Goal: Task Accomplishment & Management: Use online tool/utility

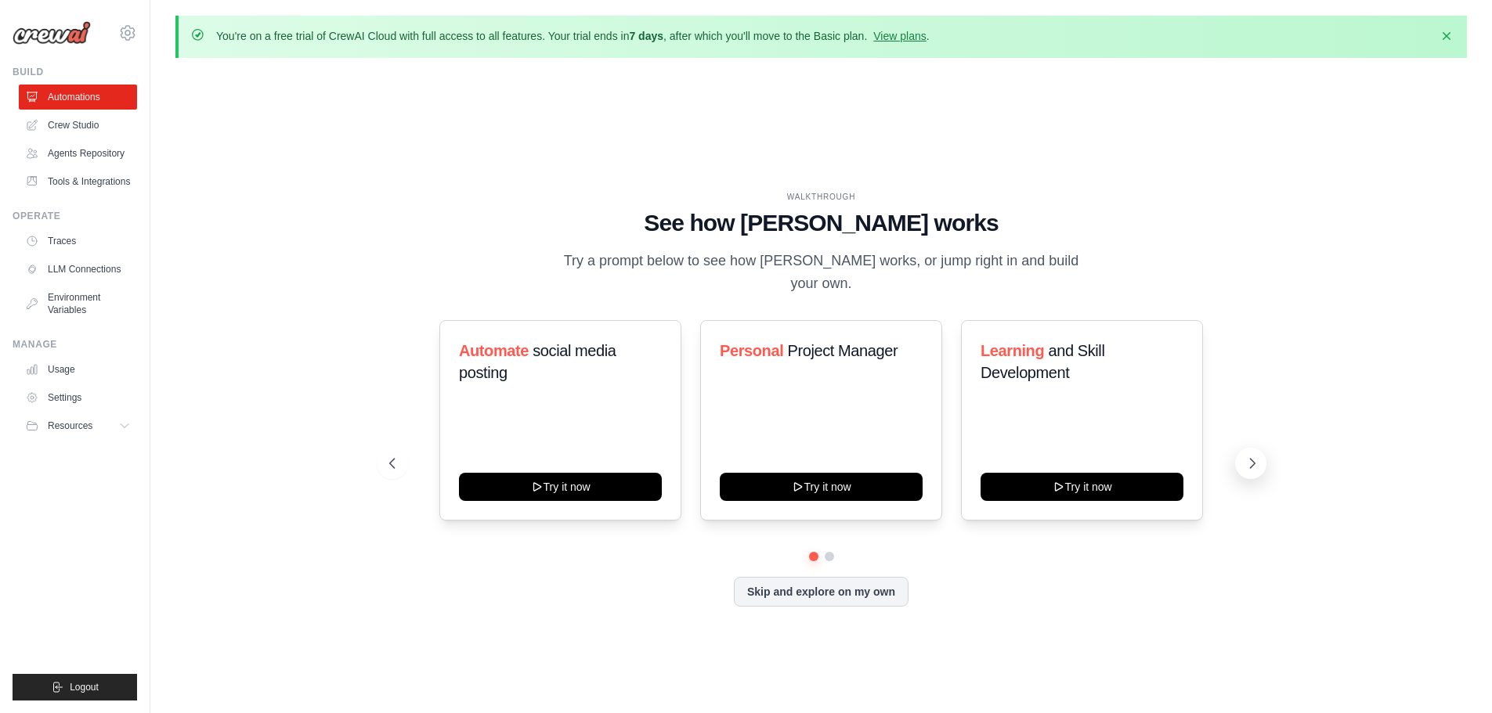
click at [1250, 459] on icon at bounding box center [1252, 463] width 5 height 9
click at [400, 457] on button at bounding box center [392, 463] width 31 height 31
click at [81, 128] on link "Crew Studio" at bounding box center [79, 125] width 118 height 25
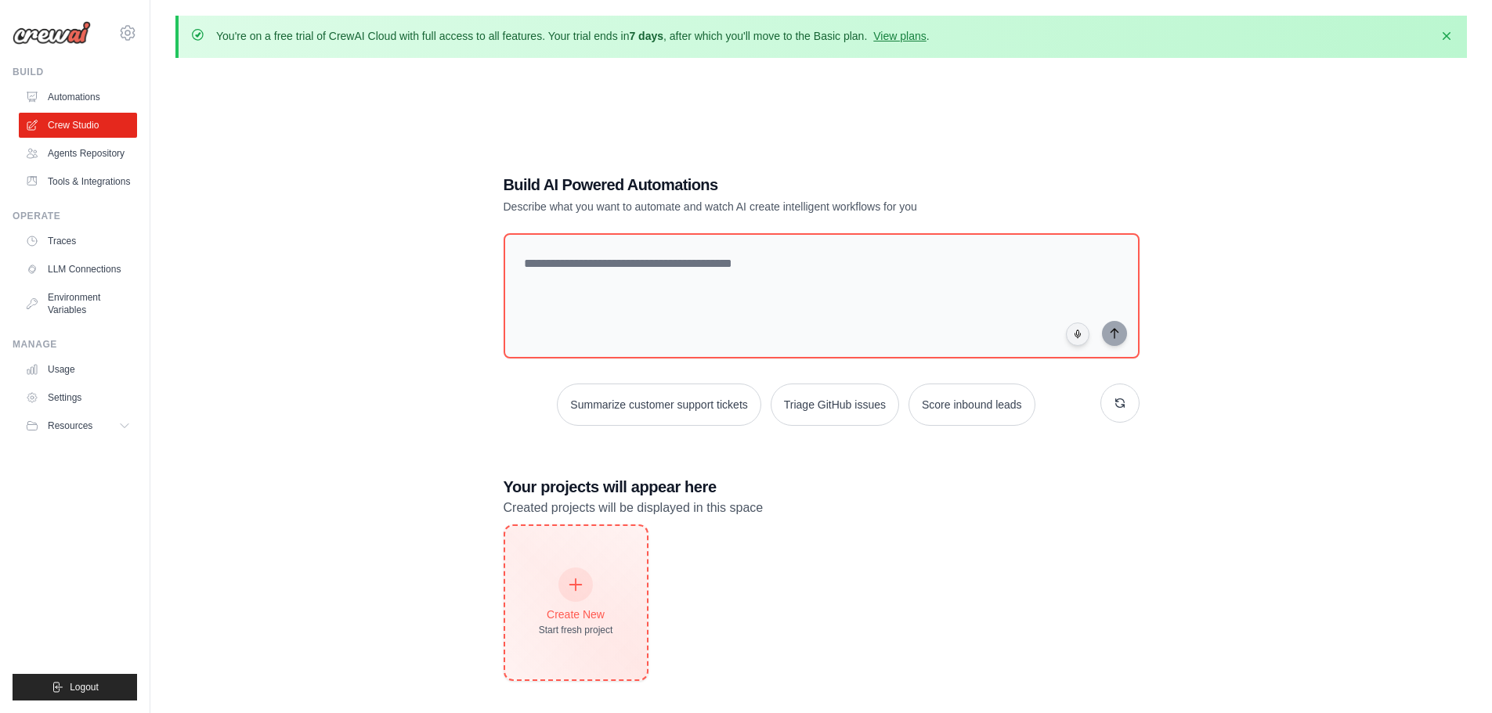
click at [582, 586] on icon at bounding box center [575, 584] width 17 height 17
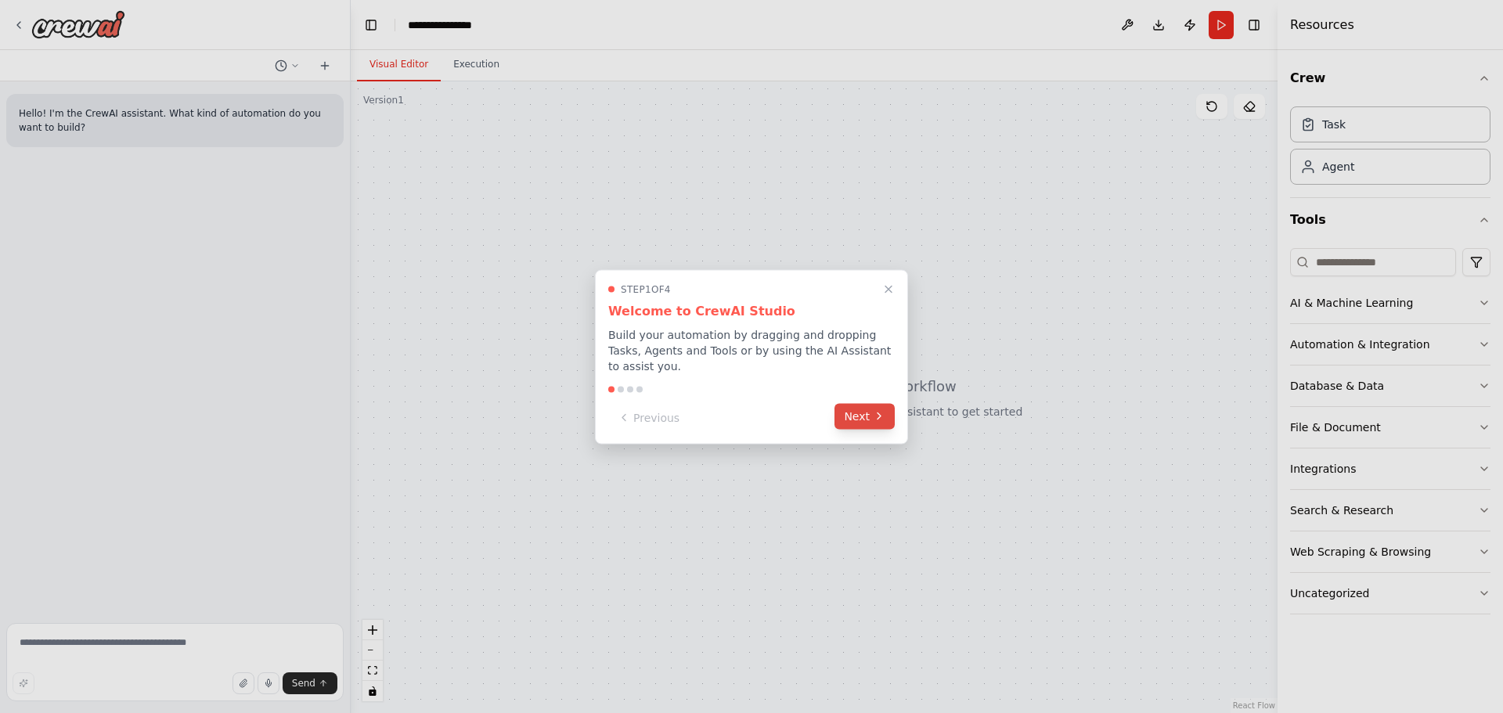
click at [861, 407] on button "Next" at bounding box center [865, 416] width 60 height 26
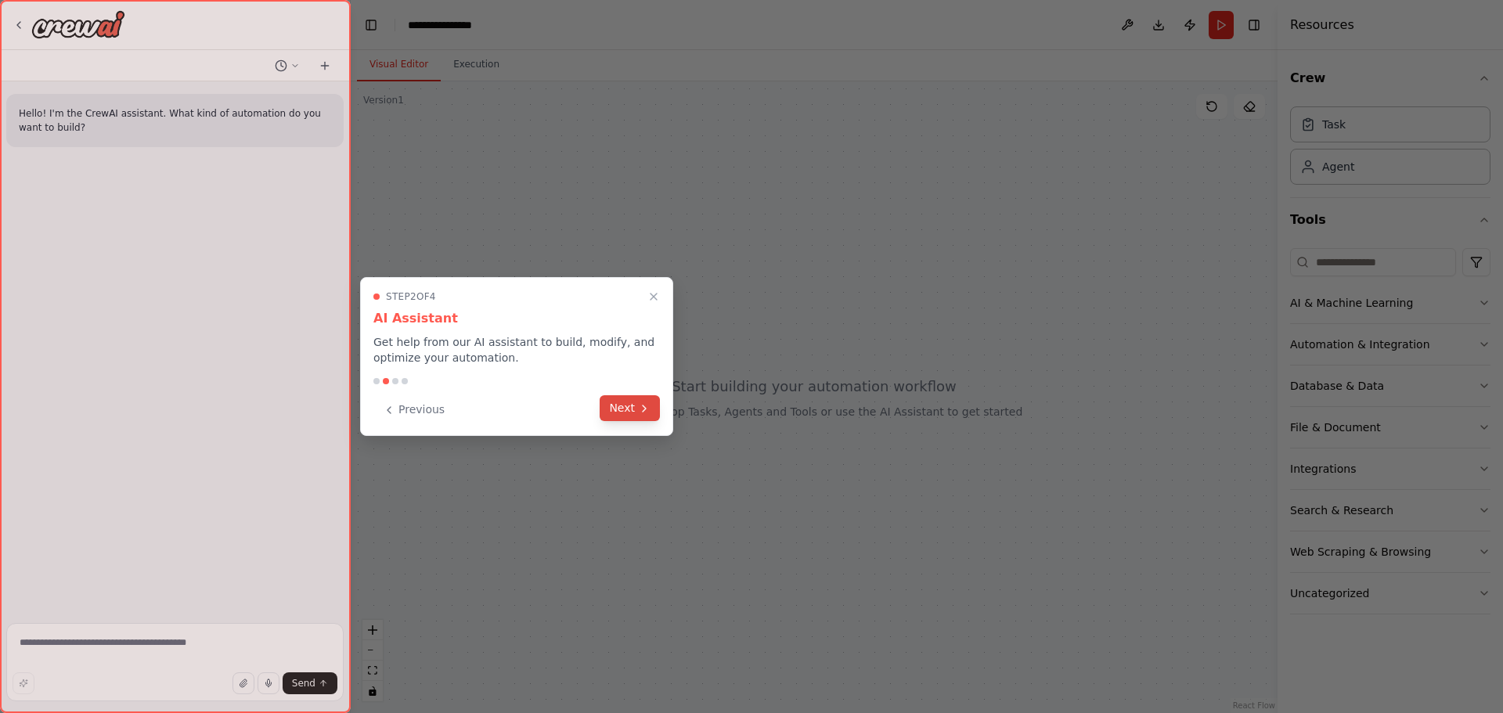
click at [633, 410] on button "Next" at bounding box center [630, 408] width 60 height 26
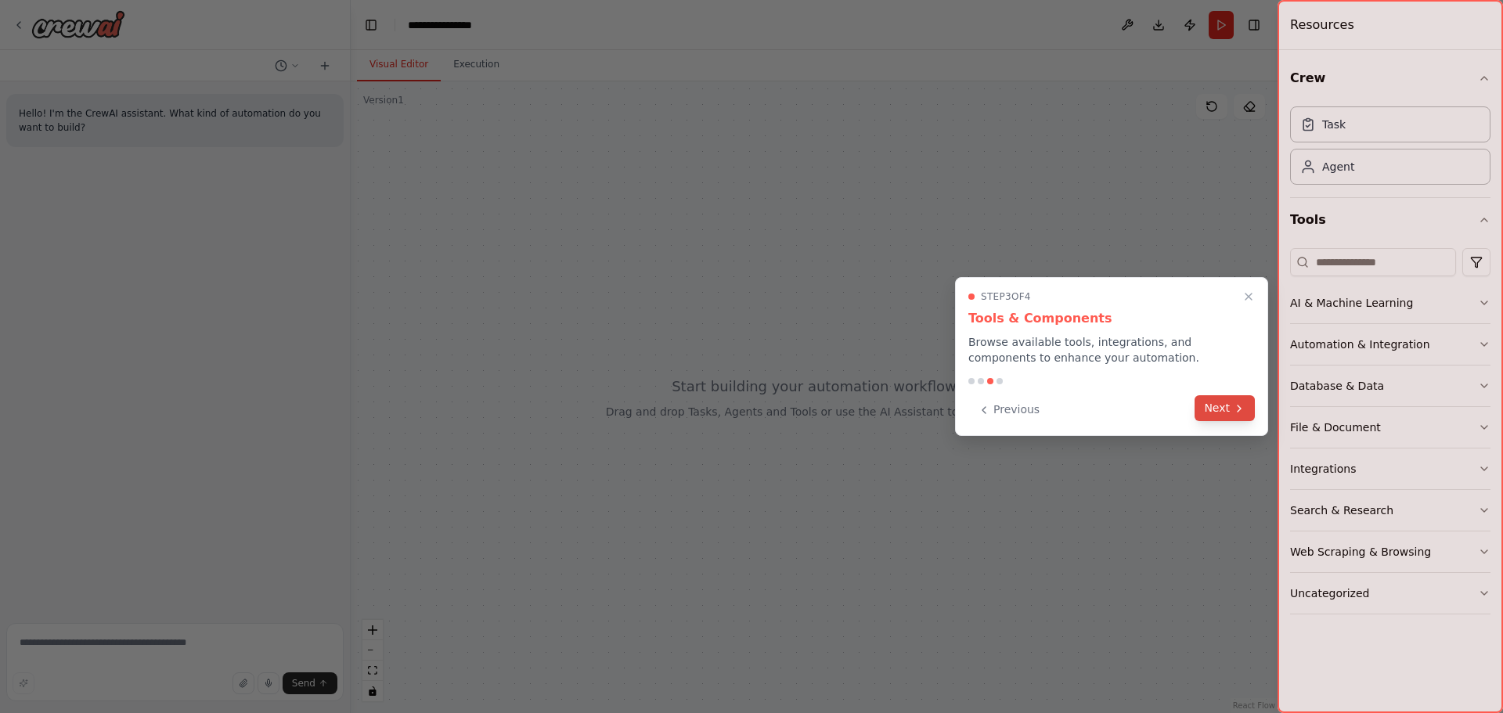
click at [1243, 411] on icon at bounding box center [1239, 408] width 13 height 13
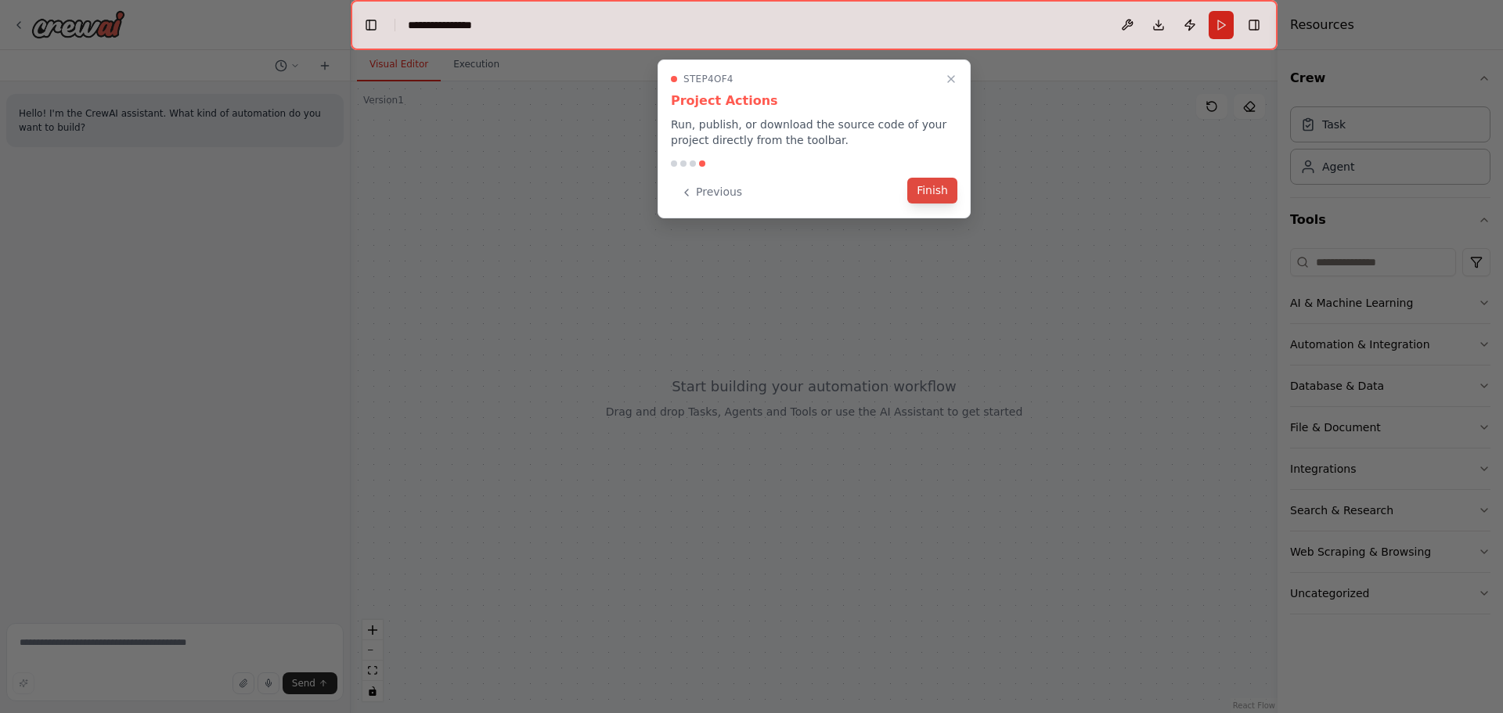
click at [940, 190] on button "Finish" at bounding box center [933, 191] width 50 height 26
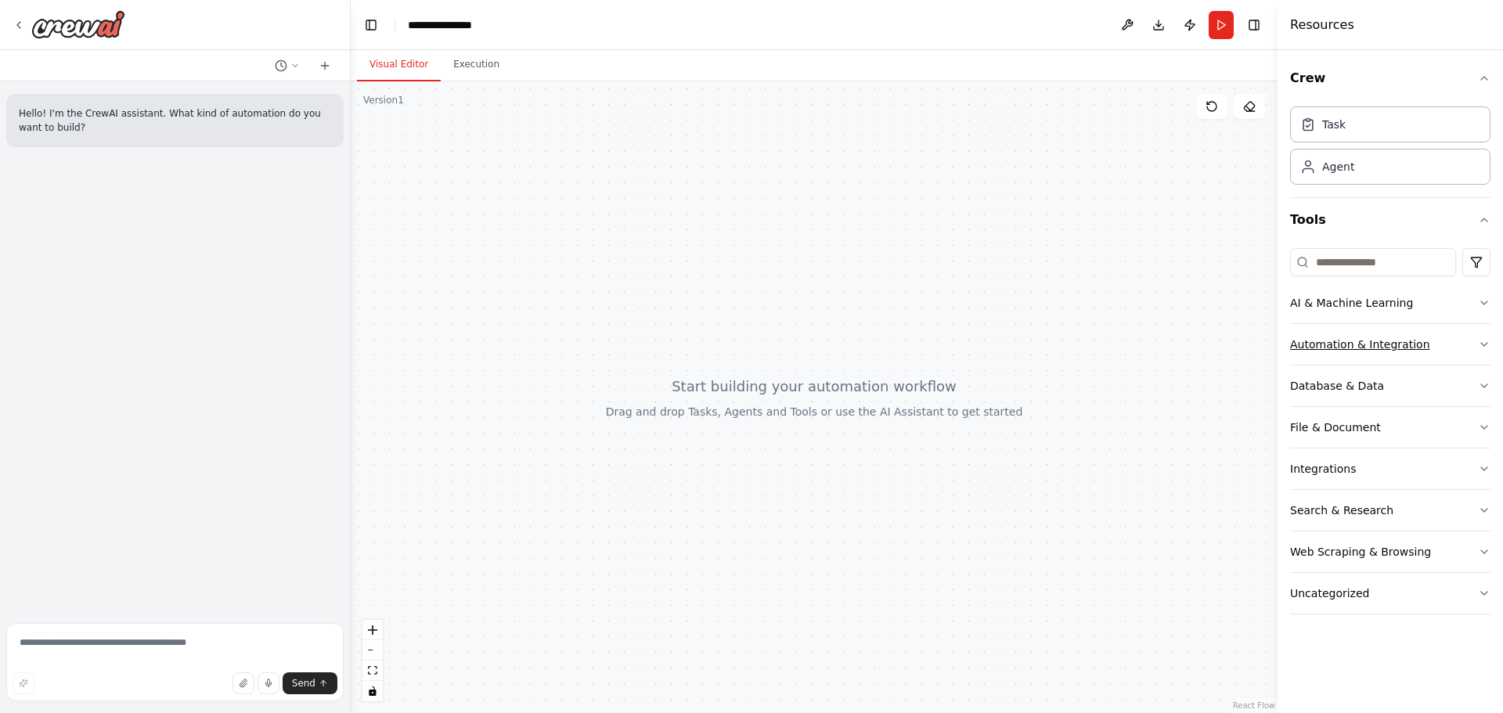
click at [1435, 346] on button "Automation & Integration" at bounding box center [1390, 344] width 200 height 41
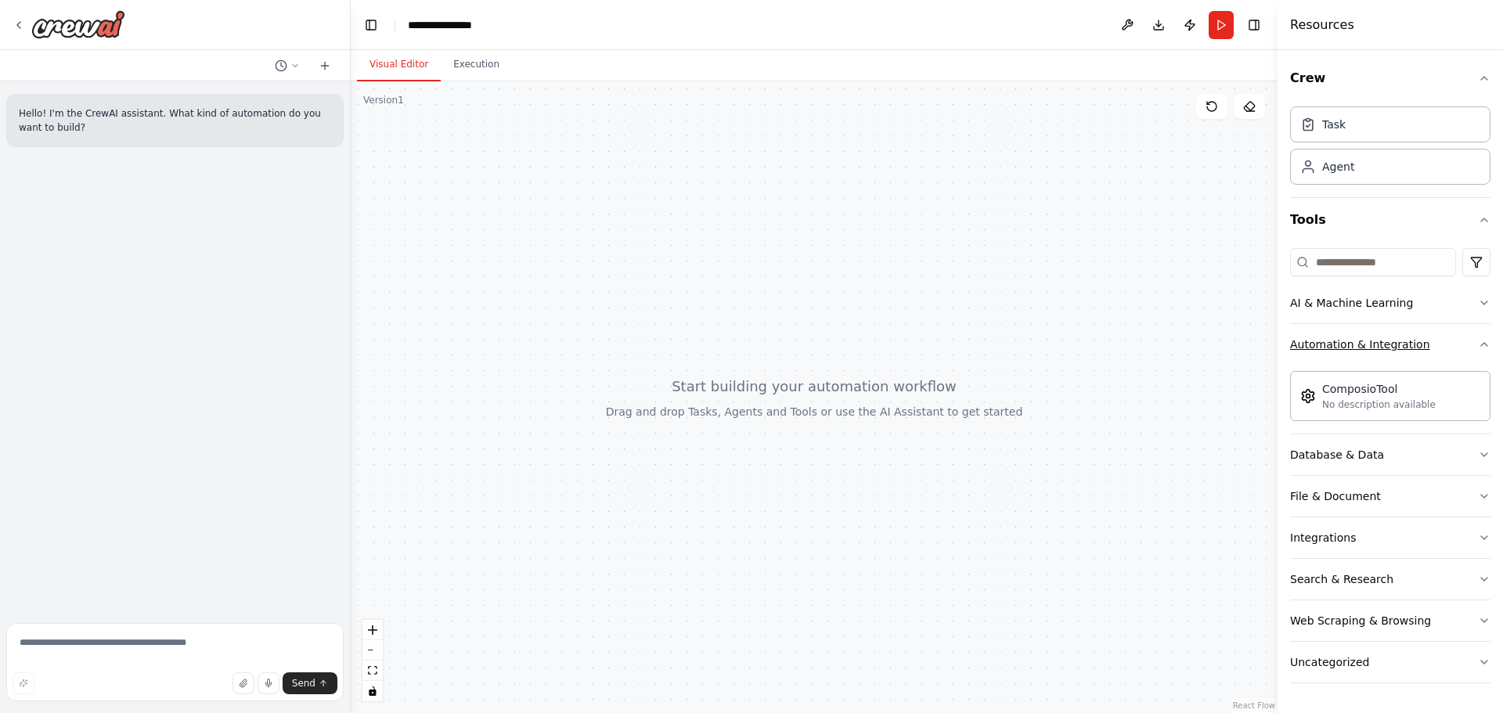
click at [1435, 346] on button "Automation & Integration" at bounding box center [1390, 344] width 200 height 41
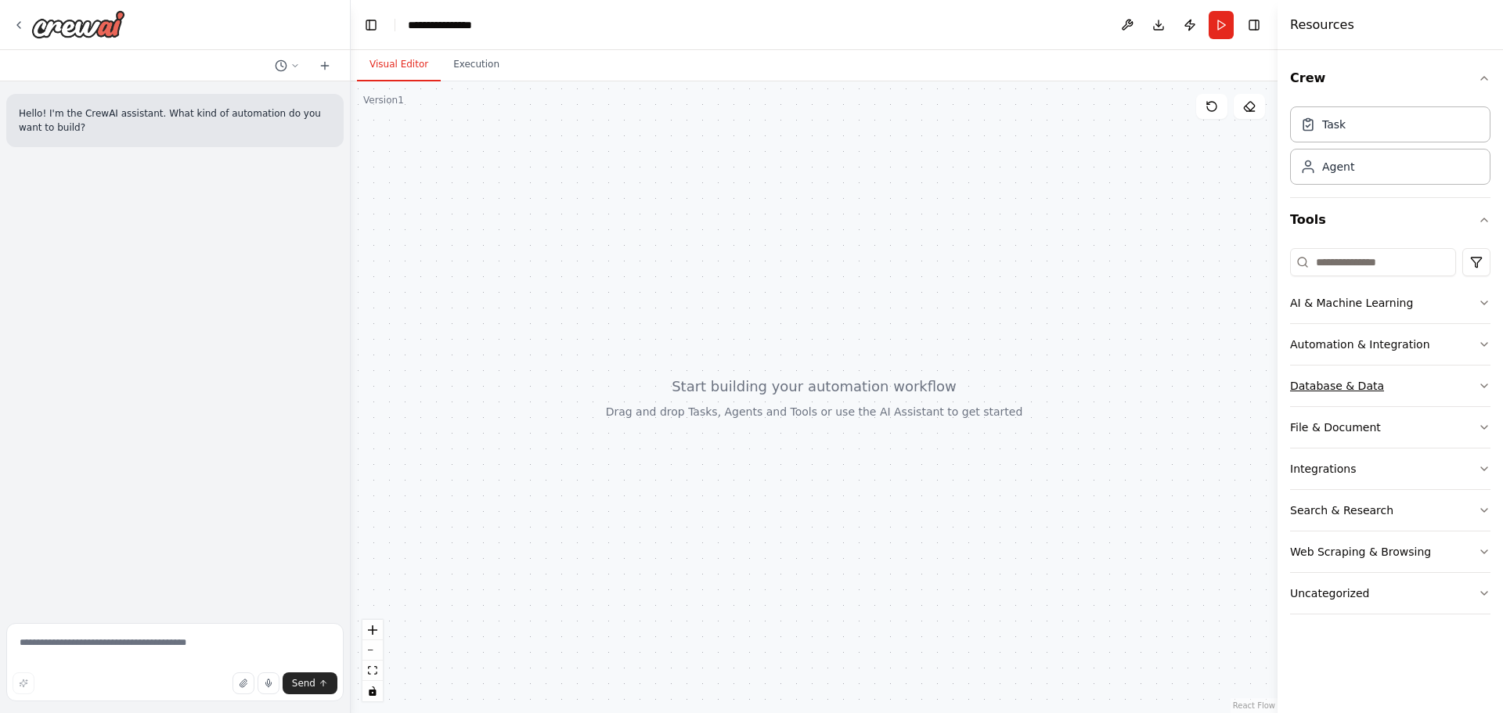
click at [1381, 384] on button "Database & Data" at bounding box center [1390, 386] width 200 height 41
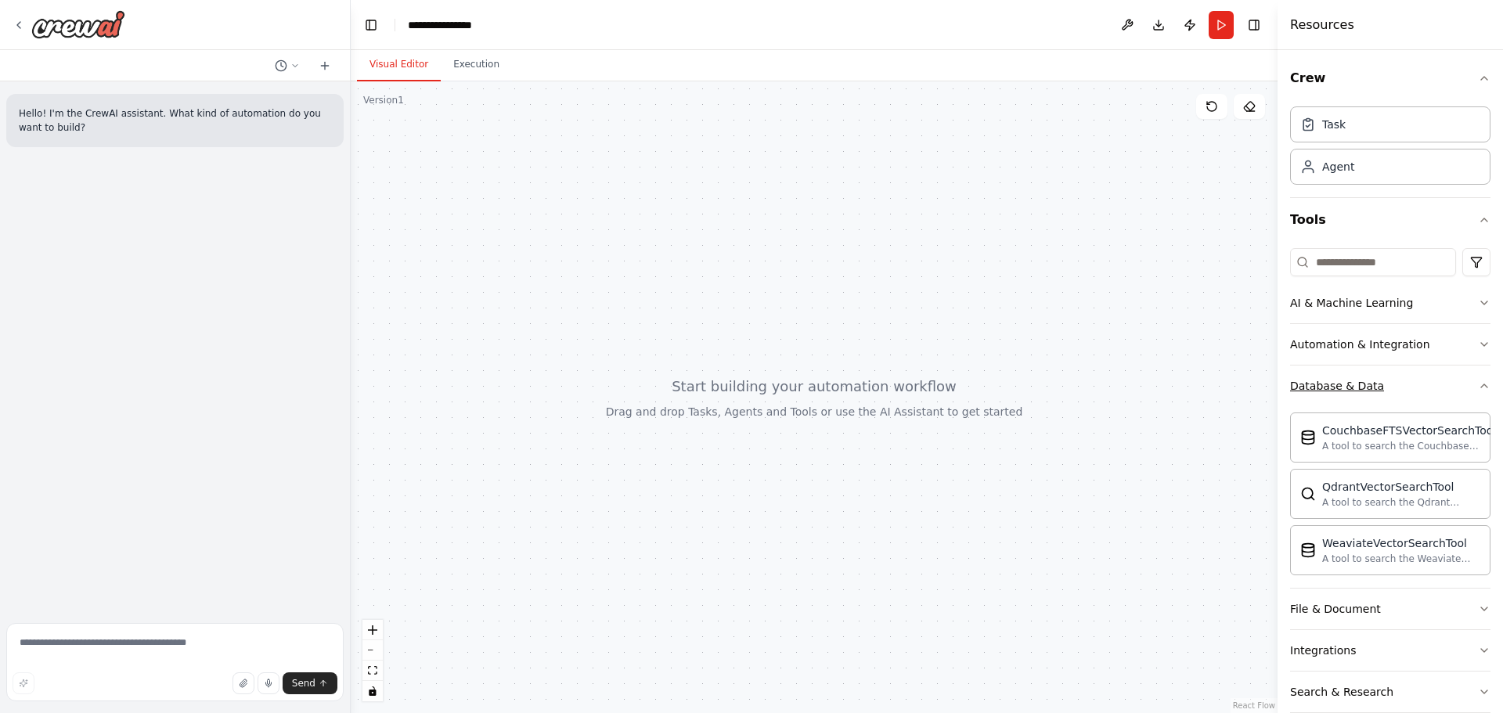
click at [1381, 385] on button "Database & Data" at bounding box center [1390, 386] width 200 height 41
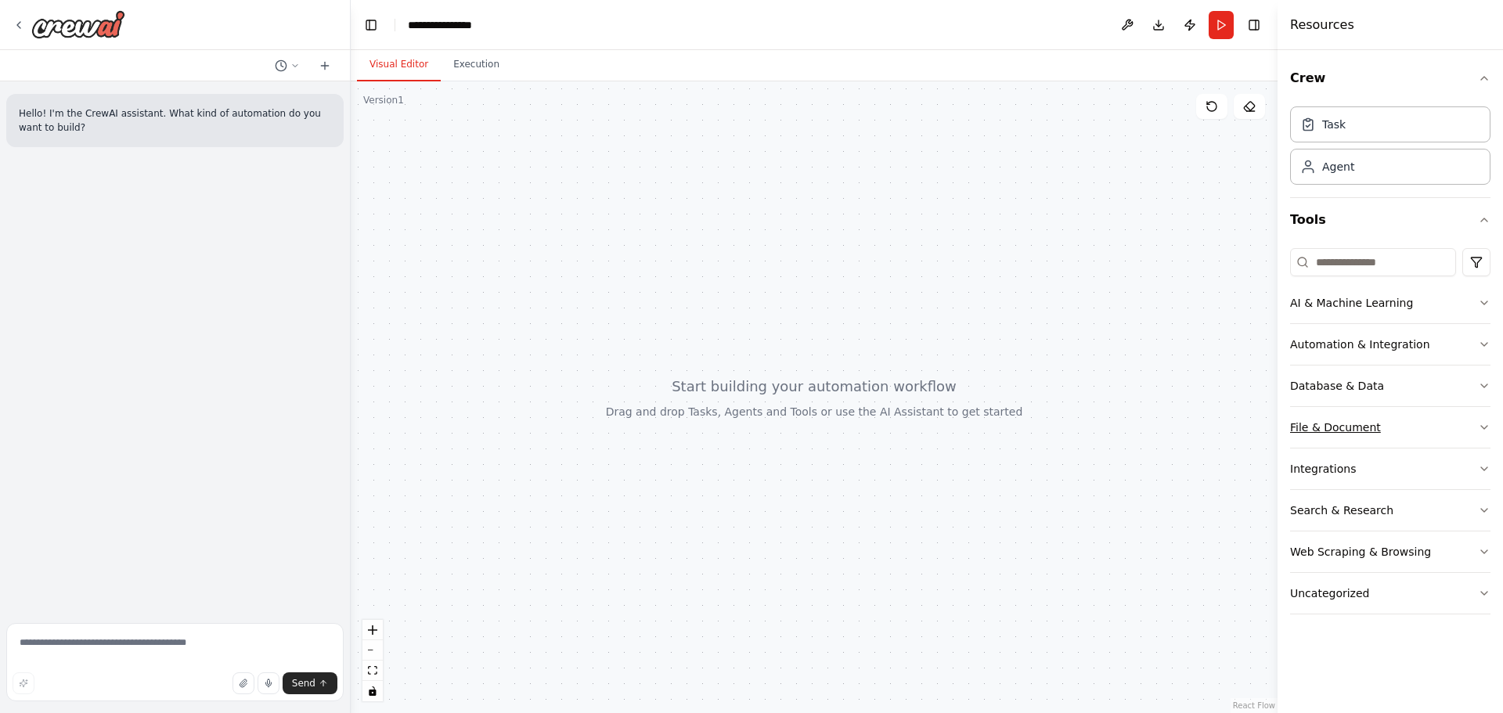
click at [1370, 424] on div "File & Document" at bounding box center [1335, 428] width 91 height 16
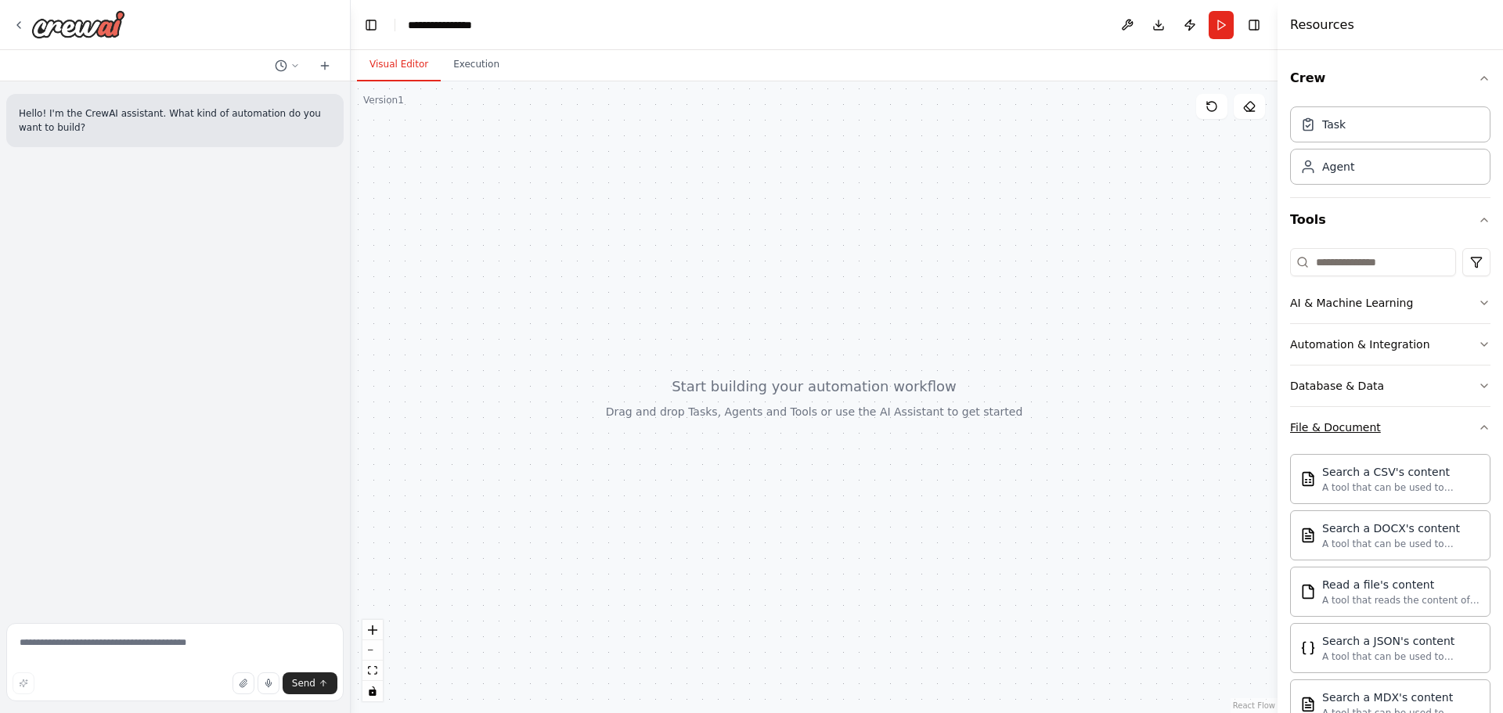
click at [1362, 411] on button "File & Document" at bounding box center [1390, 427] width 200 height 41
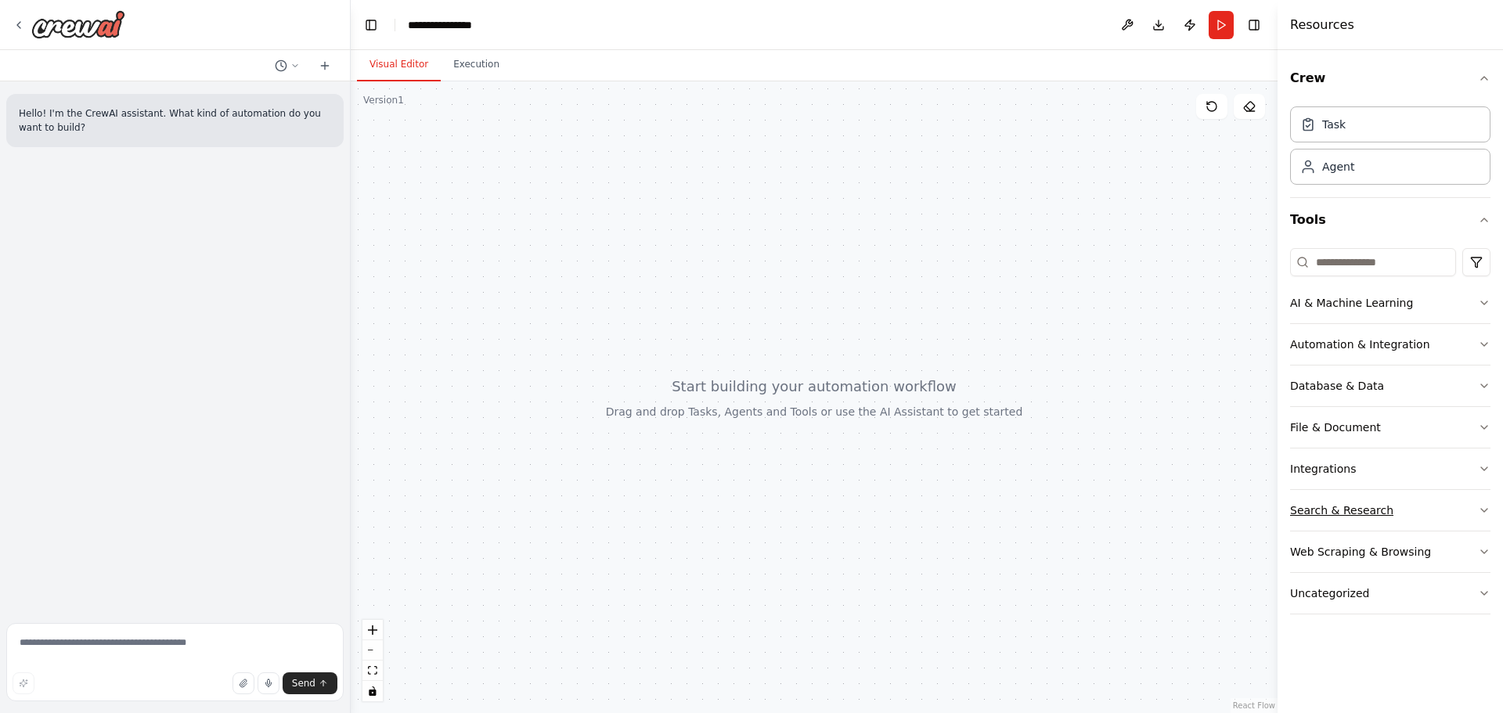
click at [1370, 518] on div "Search & Research" at bounding box center [1341, 511] width 103 height 16
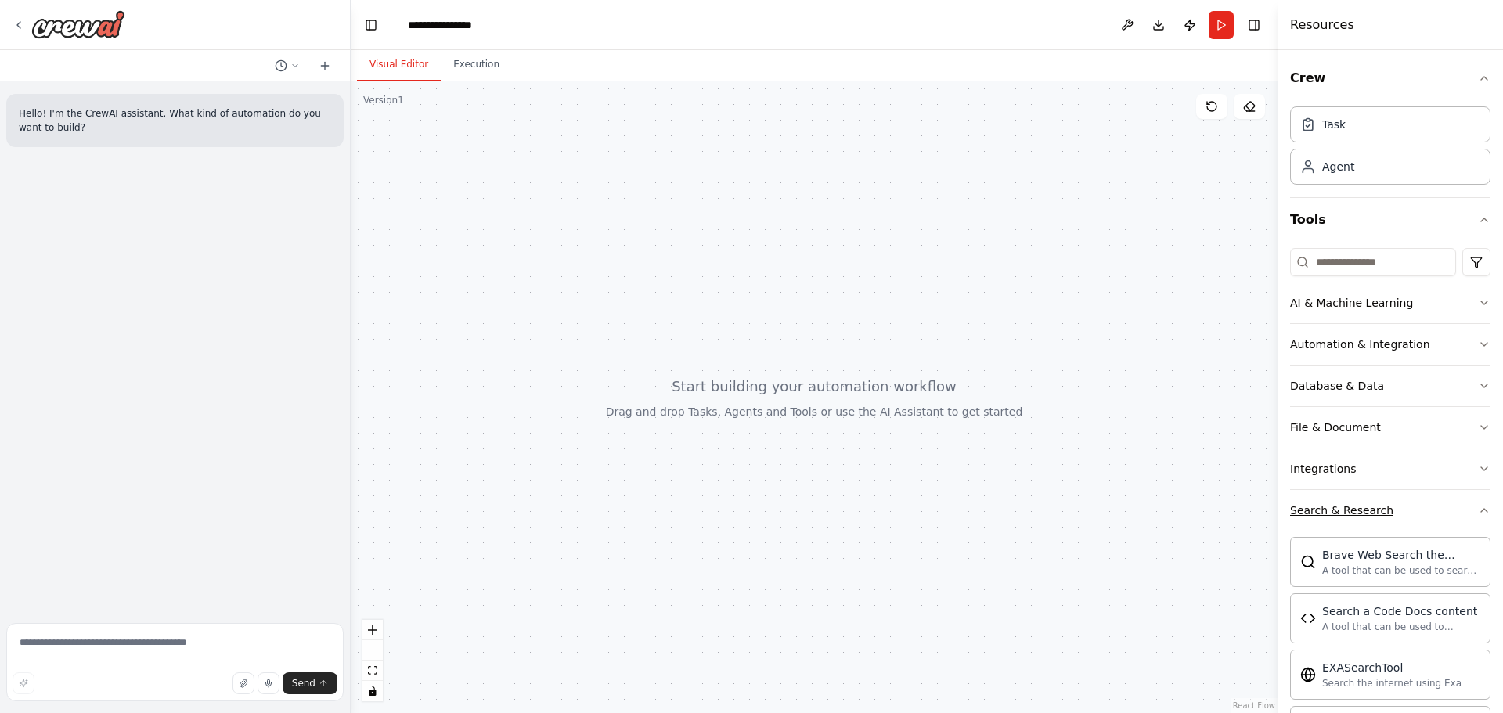
click at [1372, 507] on div "Search & Research" at bounding box center [1341, 511] width 103 height 16
